Goal: Navigation & Orientation: Understand site structure

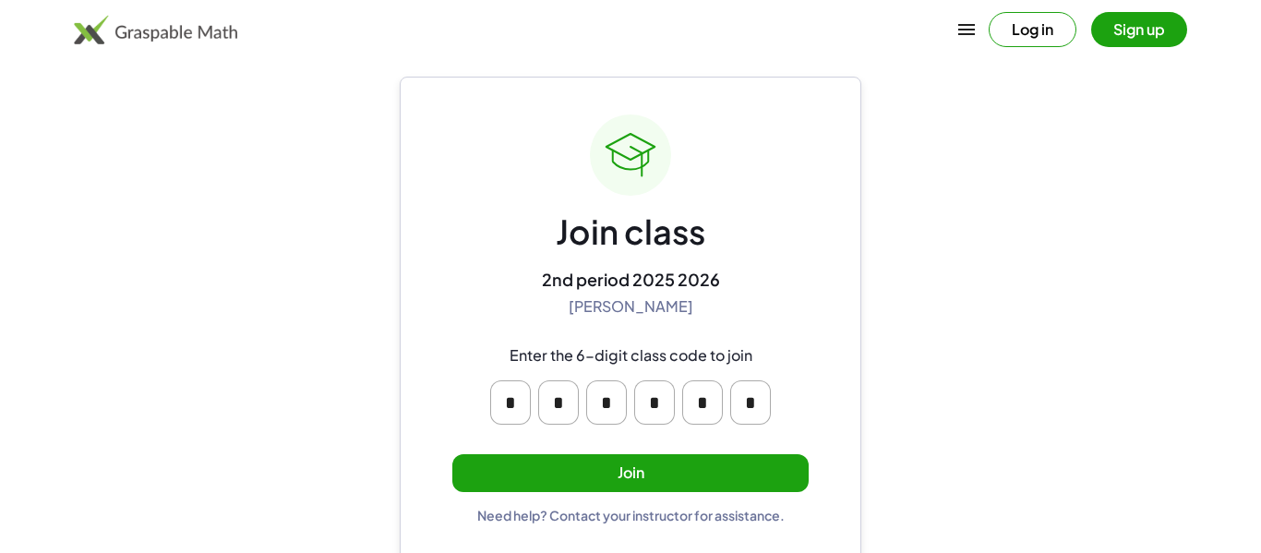
scroll to position [35, 0]
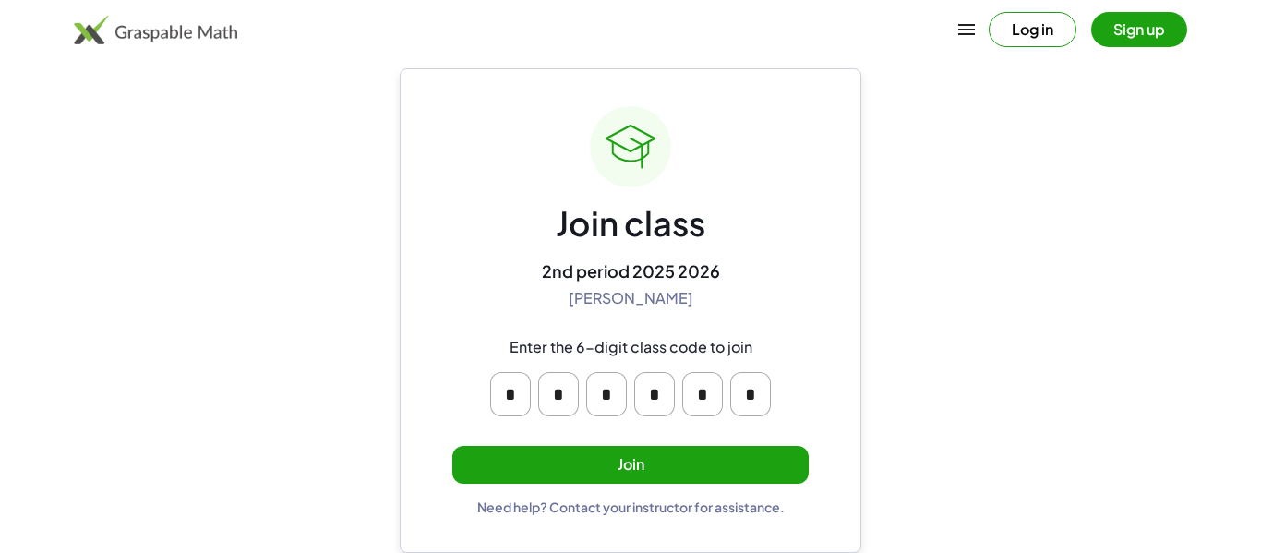
click at [556, 472] on button "Join" at bounding box center [630, 465] width 356 height 38
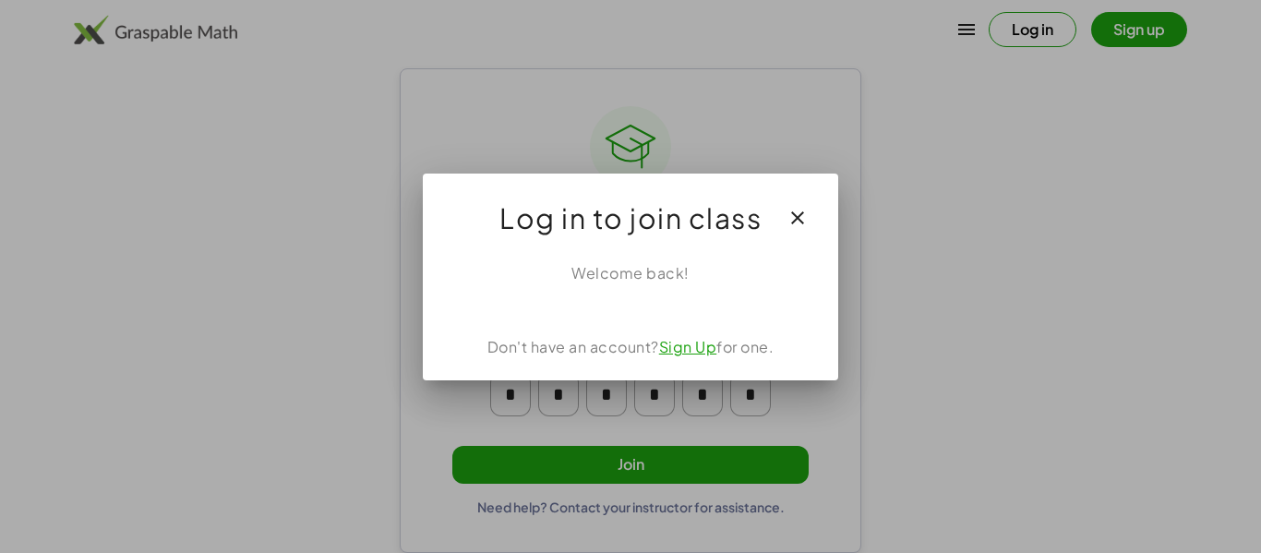
scroll to position [0, 0]
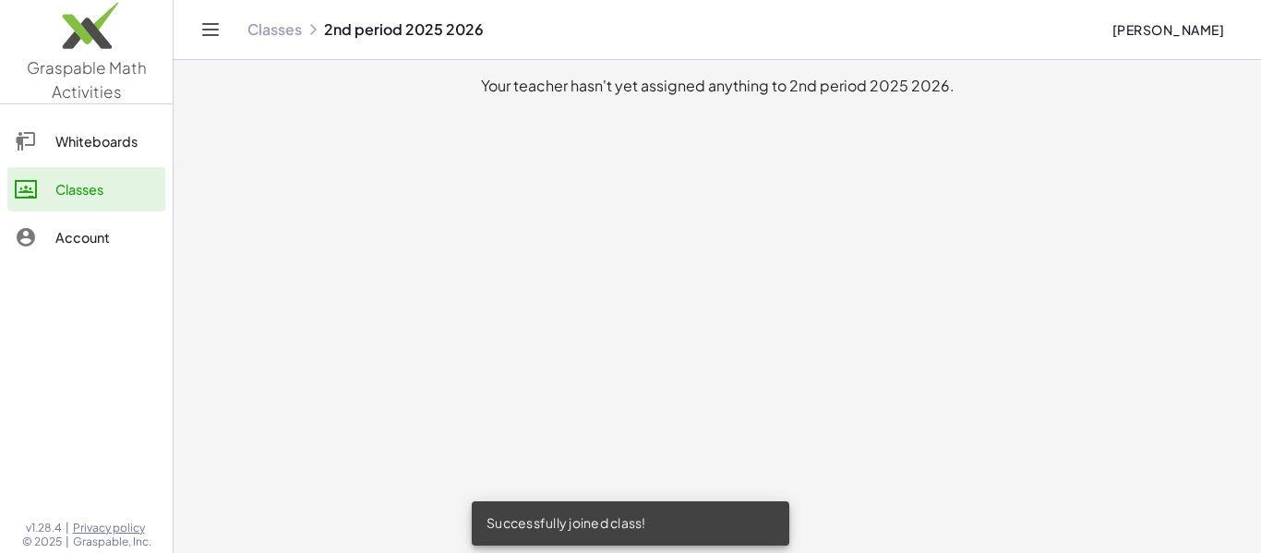
click at [39, 153] on link "Whiteboards" at bounding box center [86, 141] width 158 height 44
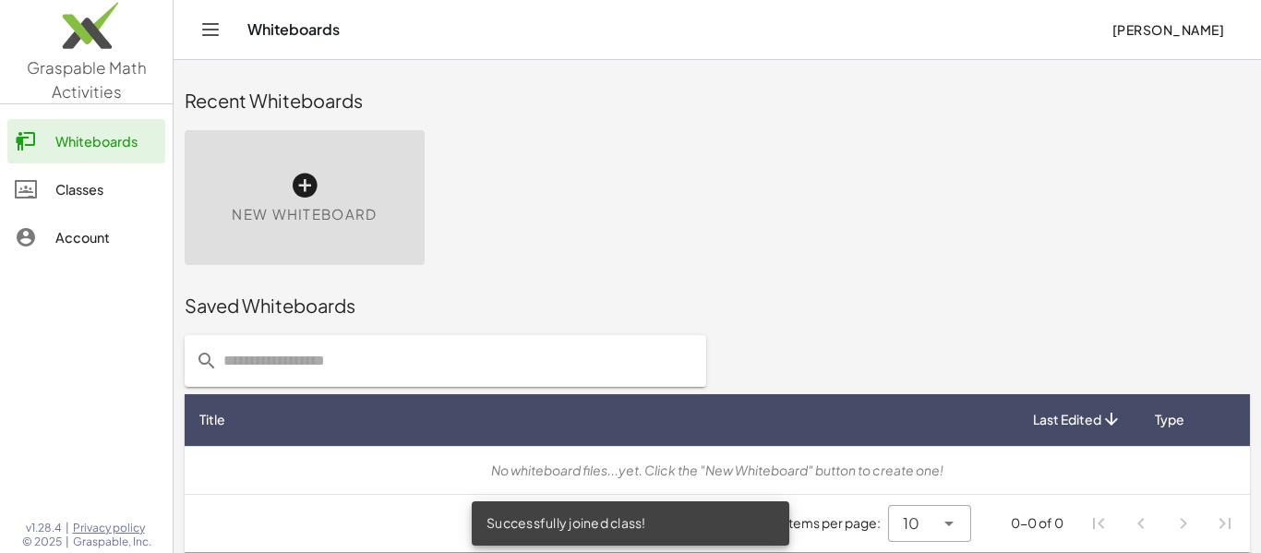
click at [55, 190] on div "Classes" at bounding box center [106, 189] width 102 height 22
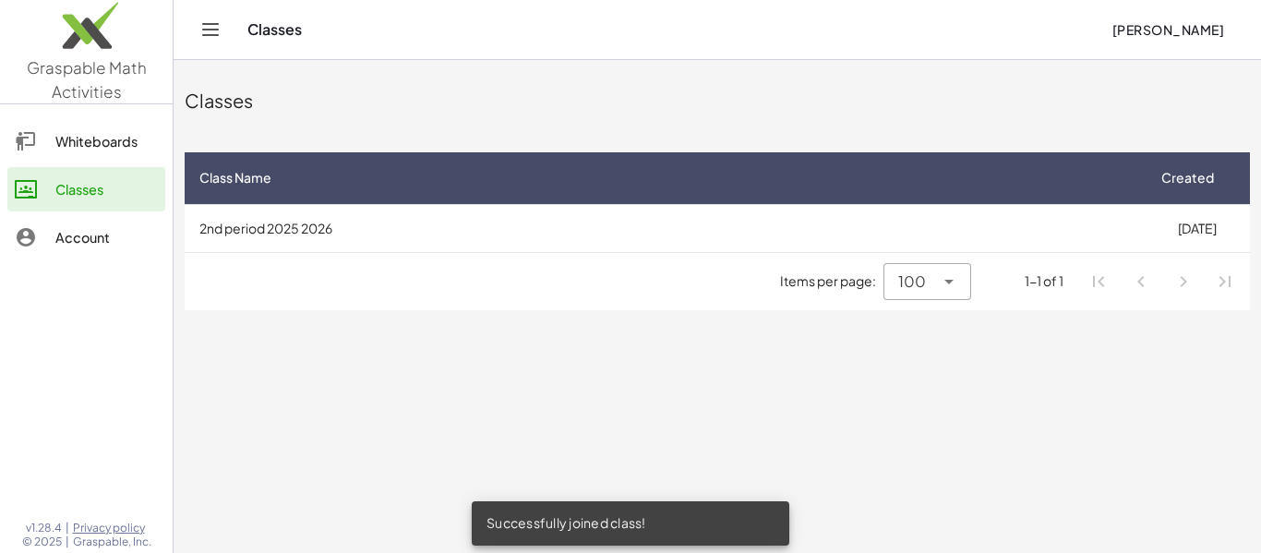
click at [66, 232] on div "Account" at bounding box center [106, 237] width 102 height 22
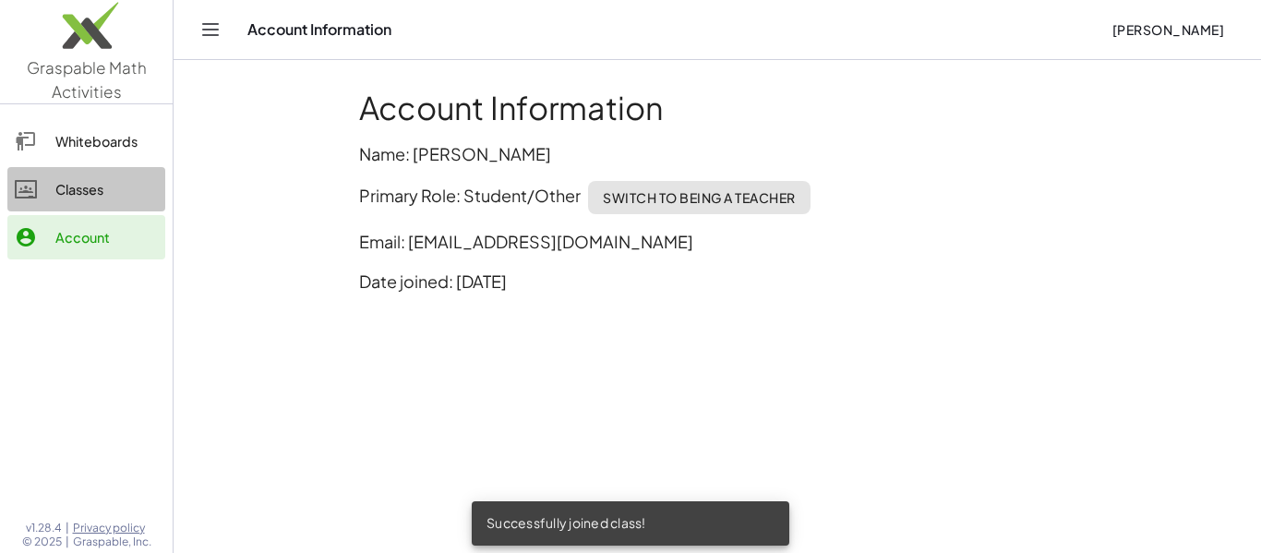
click at [76, 207] on link "Classes" at bounding box center [86, 189] width 158 height 44
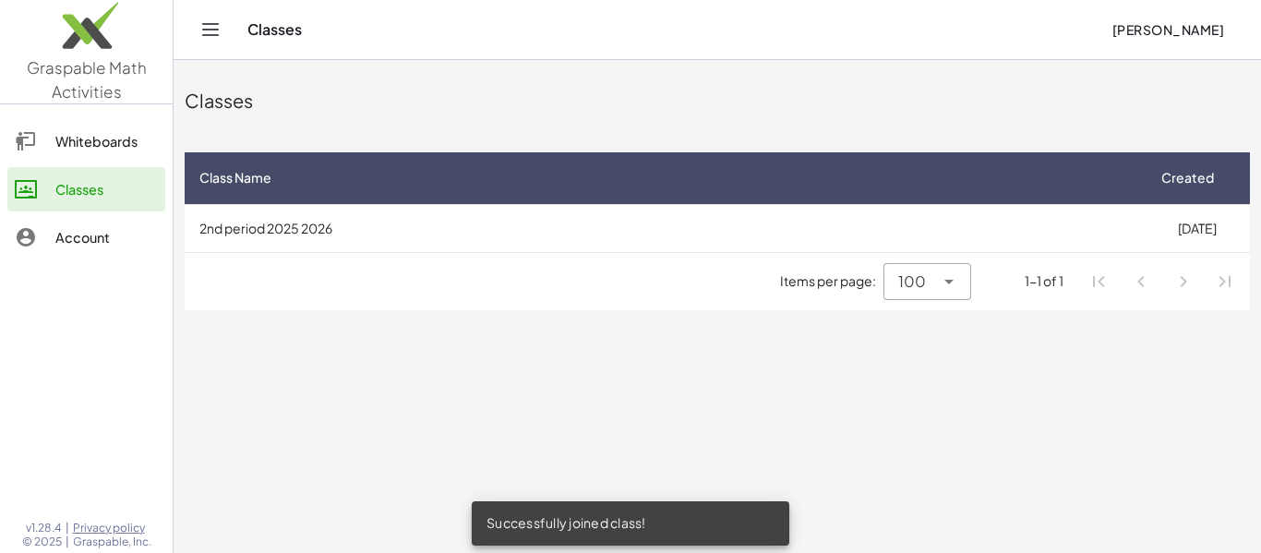
click at [53, 160] on link "Whiteboards" at bounding box center [86, 141] width 158 height 44
